Goal: Find specific page/section: Find specific page/section

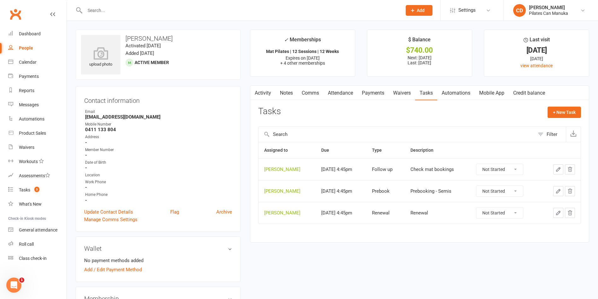
click at [148, 10] on input "text" at bounding box center [240, 10] width 314 height 9
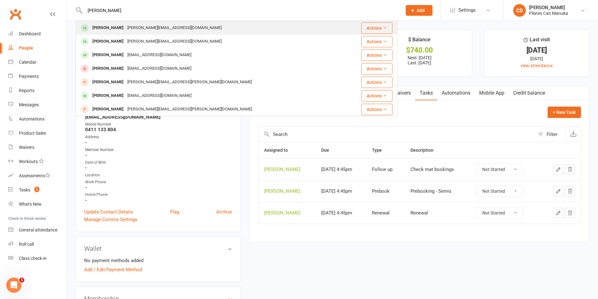
type input "James Peter"
click at [147, 24] on div "james.peterswald@icloud.com" at bounding box center [174, 27] width 98 height 9
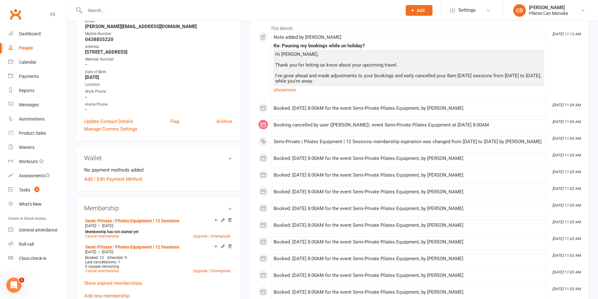
scroll to position [142, 0]
